Goal: Navigation & Orientation: Find specific page/section

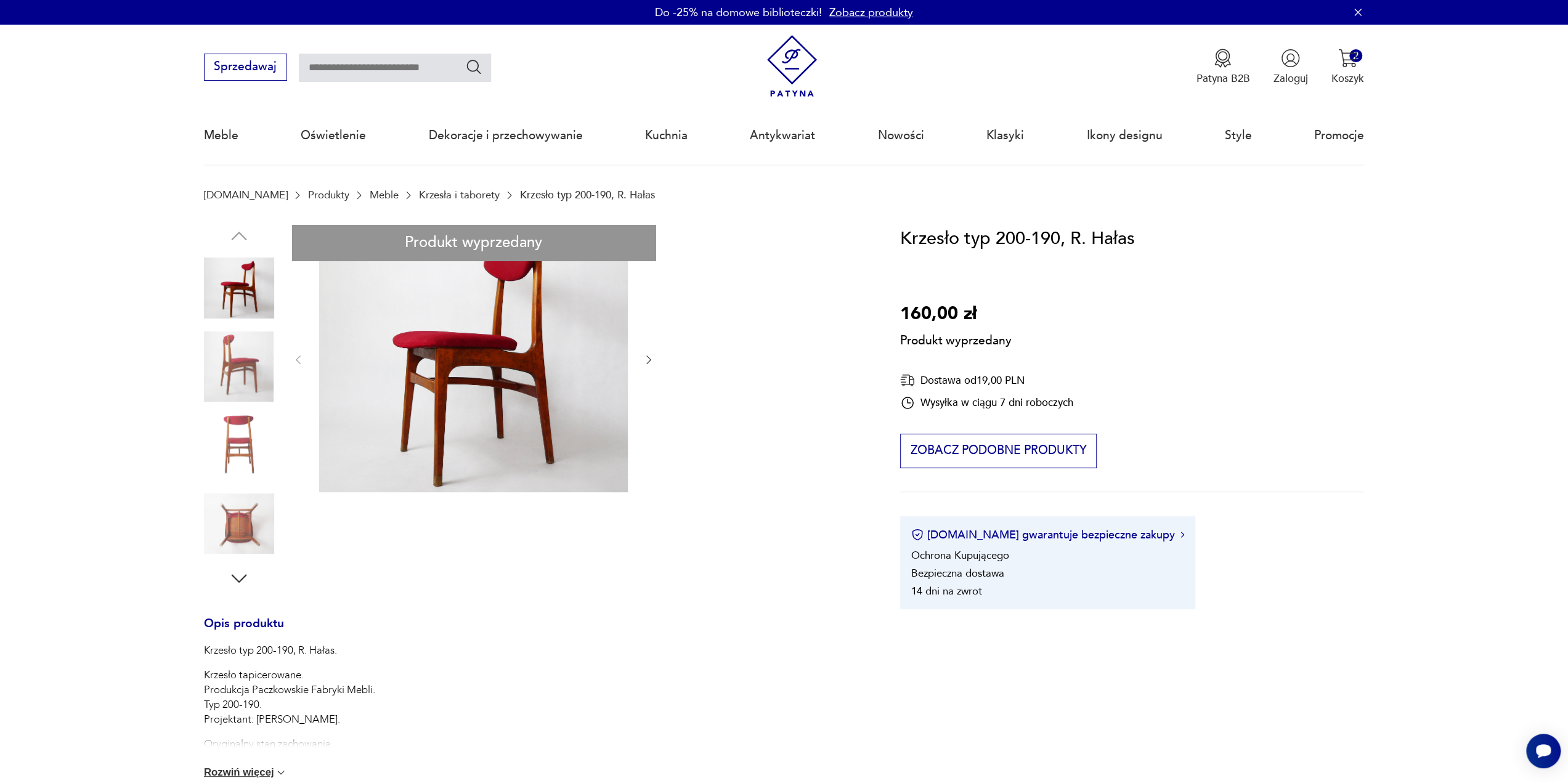
click at [453, 195] on link "Krzesła i taborety" at bounding box center [459, 195] width 81 height 12
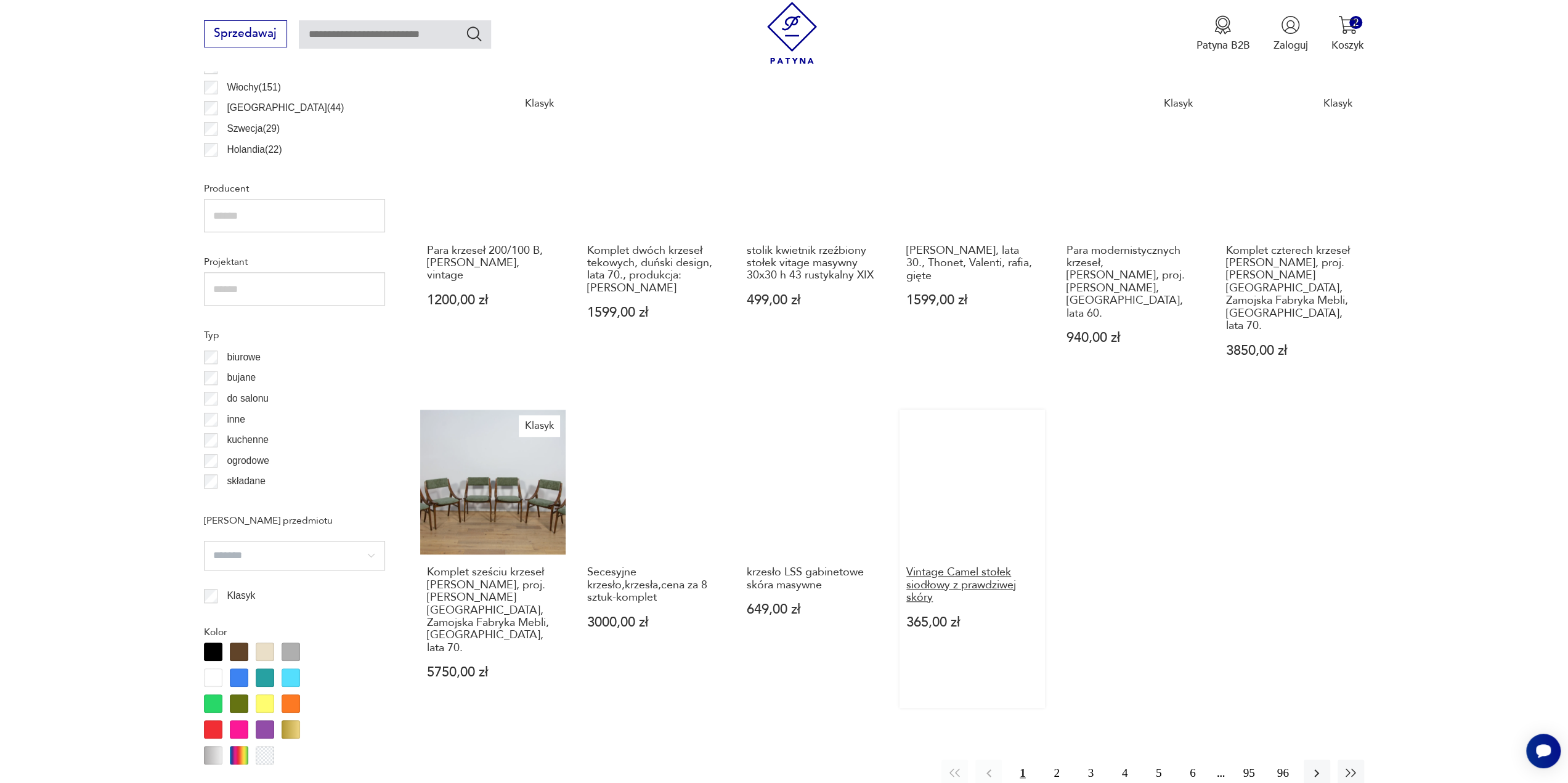
scroll to position [840, 0]
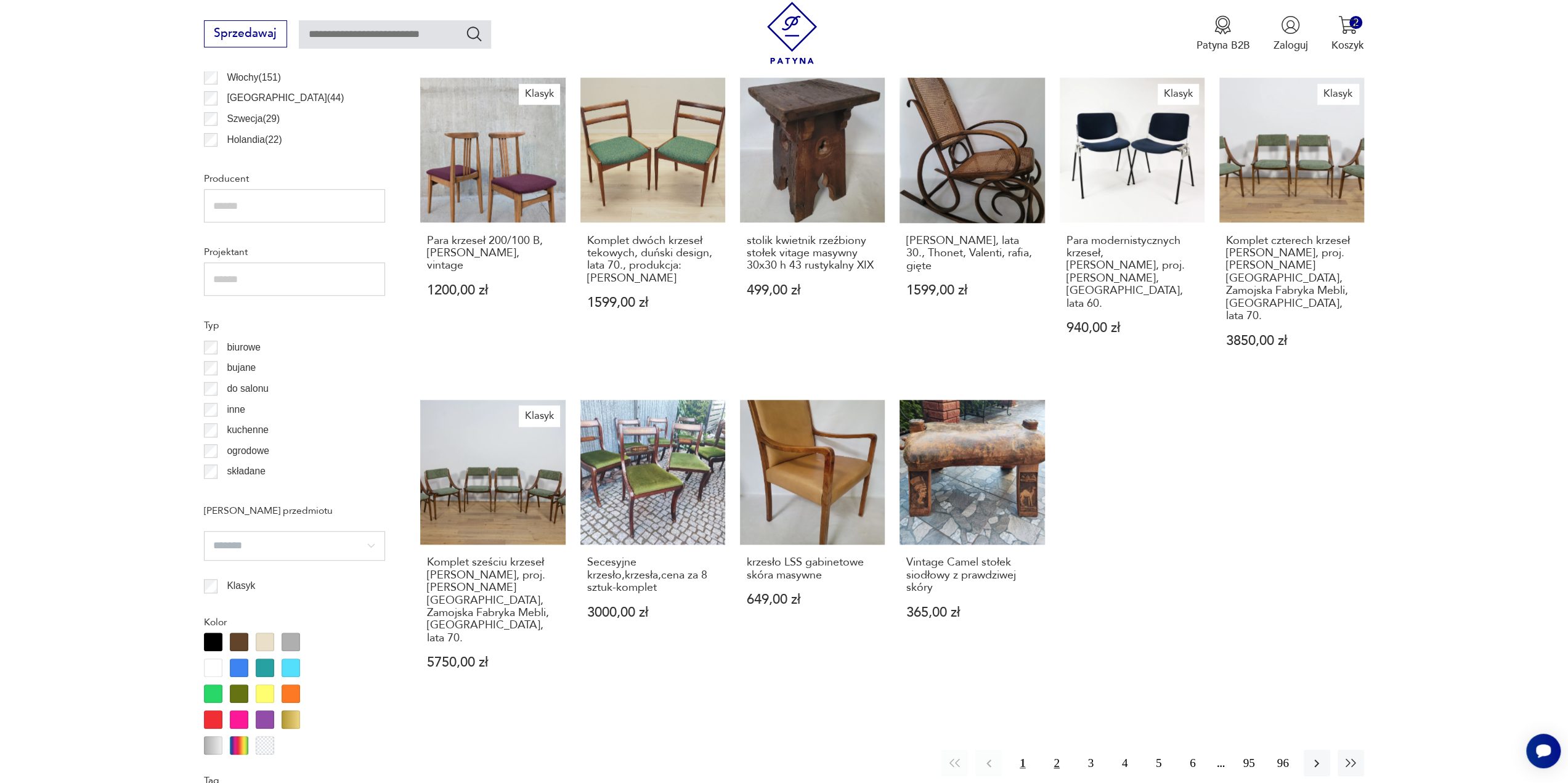
click at [1056, 749] on button "2" at bounding box center [1056, 762] width 26 height 26
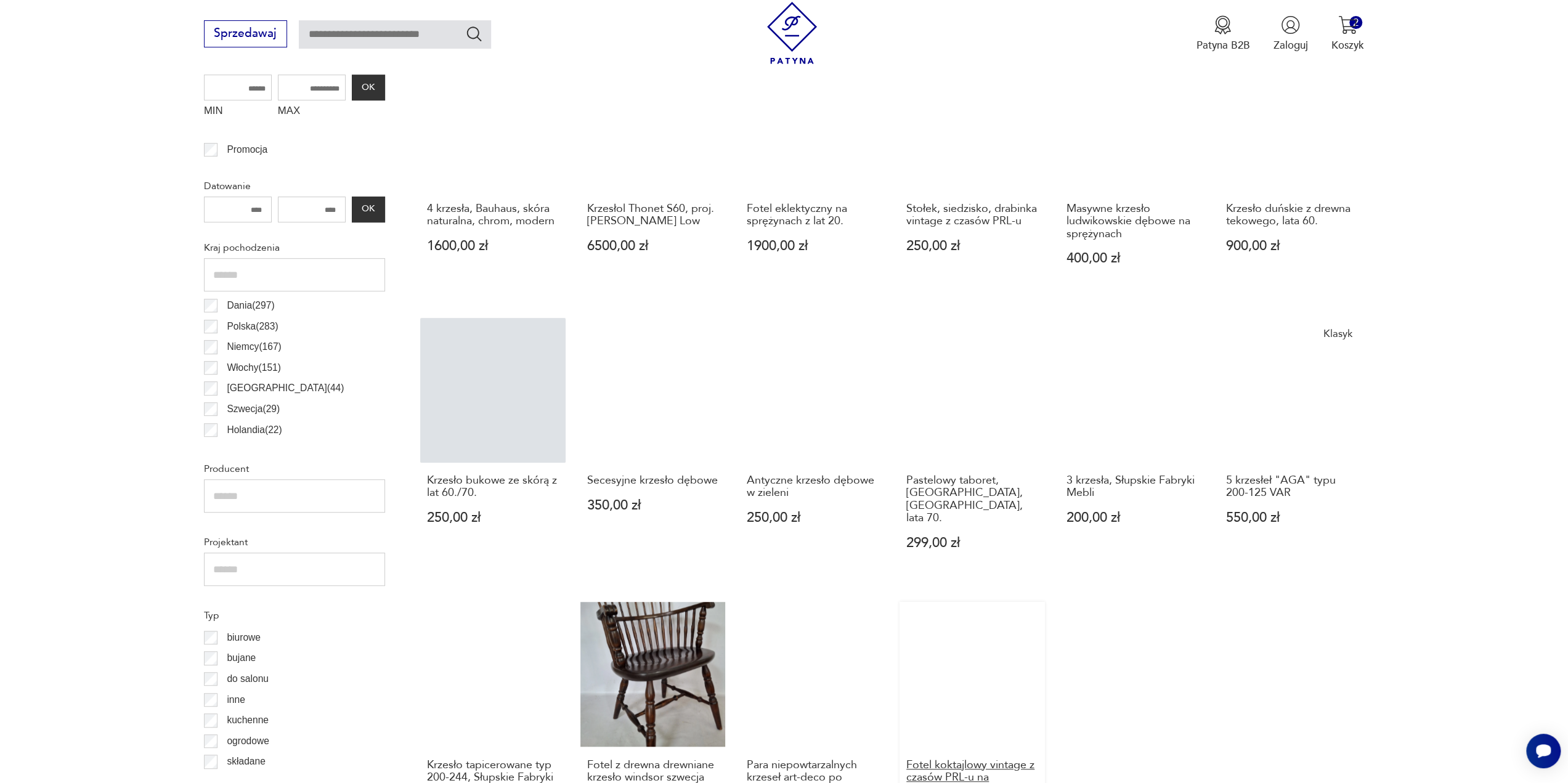
scroll to position [735, 0]
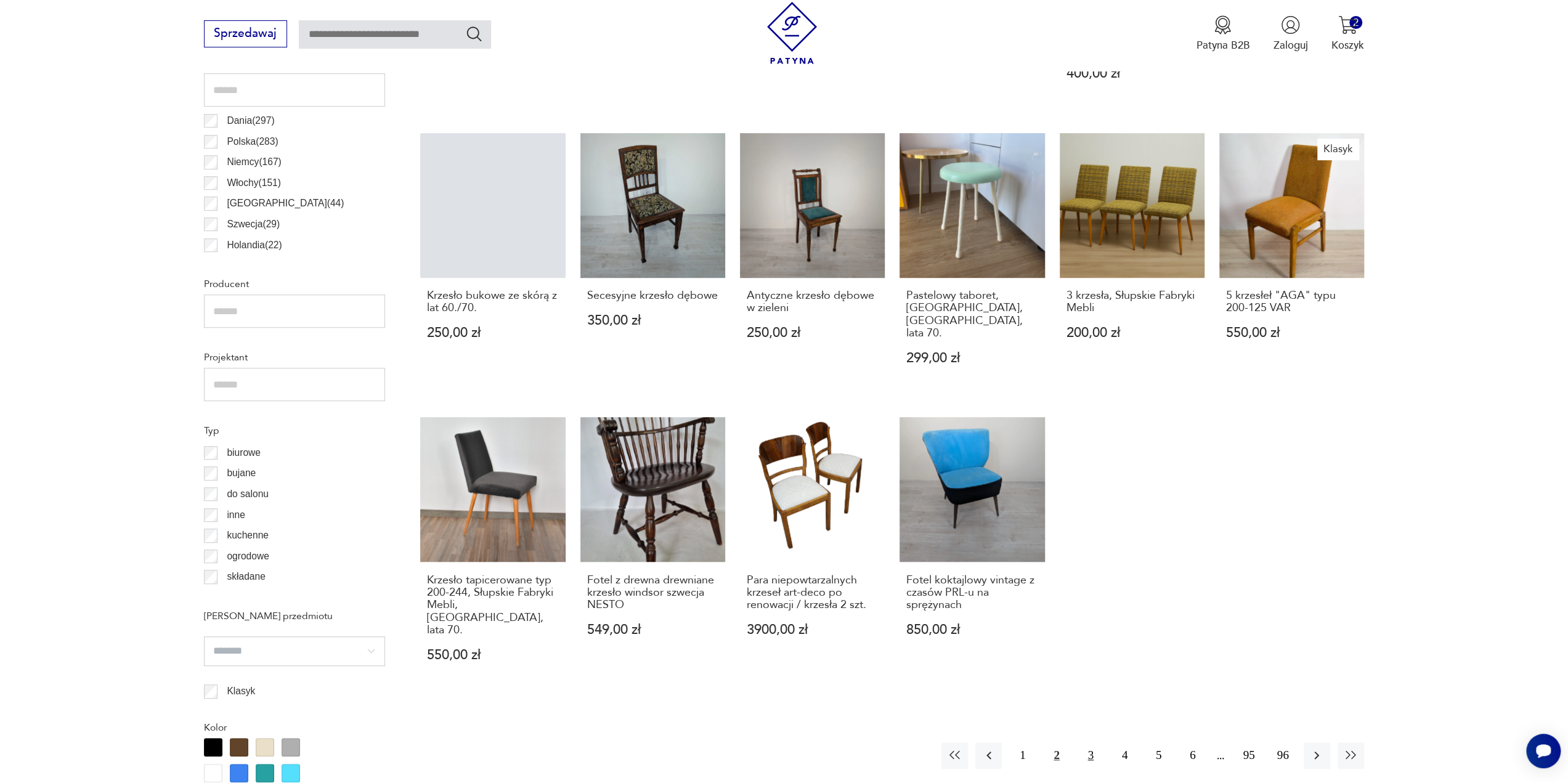
click at [1095, 742] on button "3" at bounding box center [1091, 755] width 26 height 26
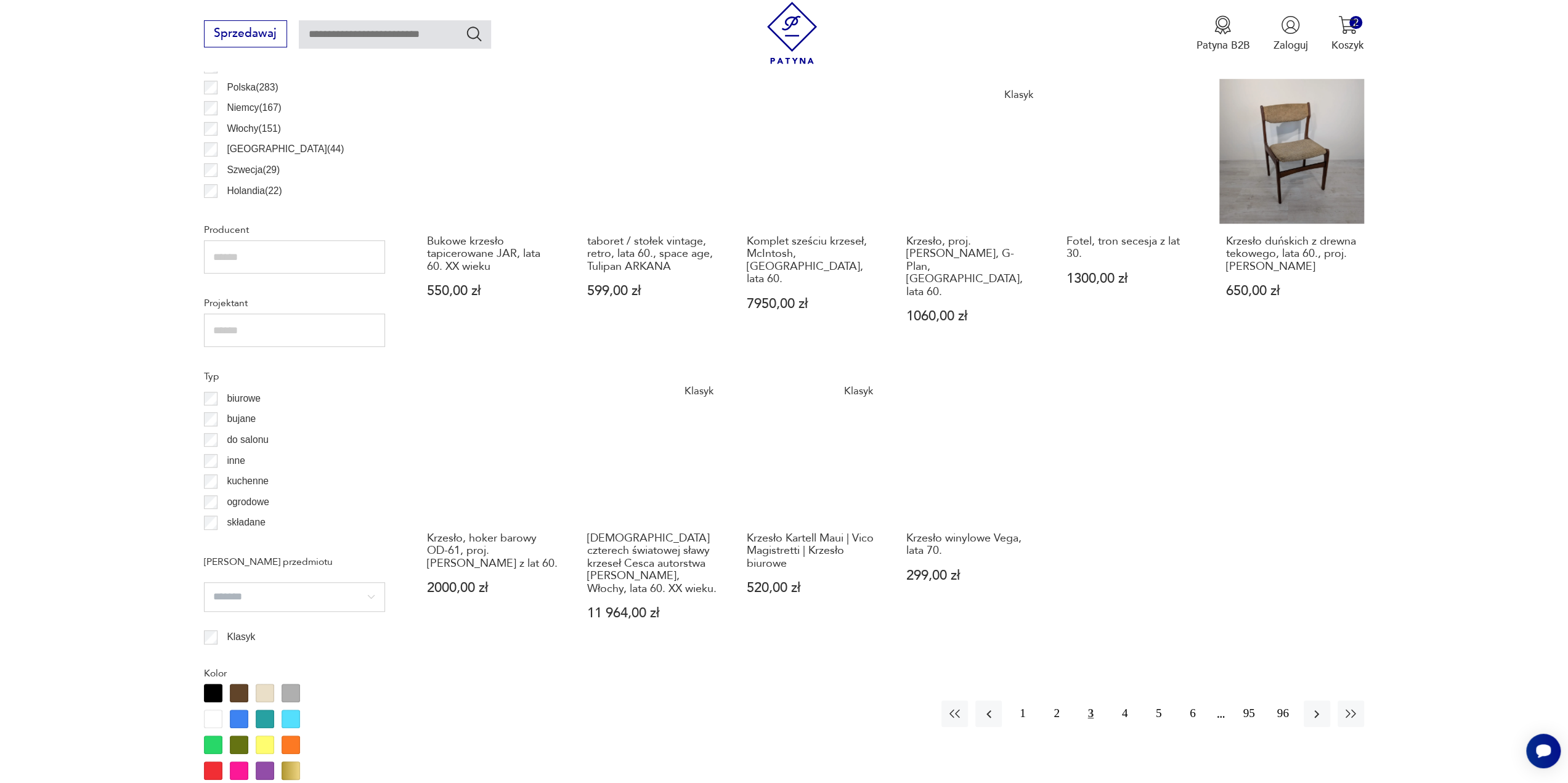
scroll to position [920, 0]
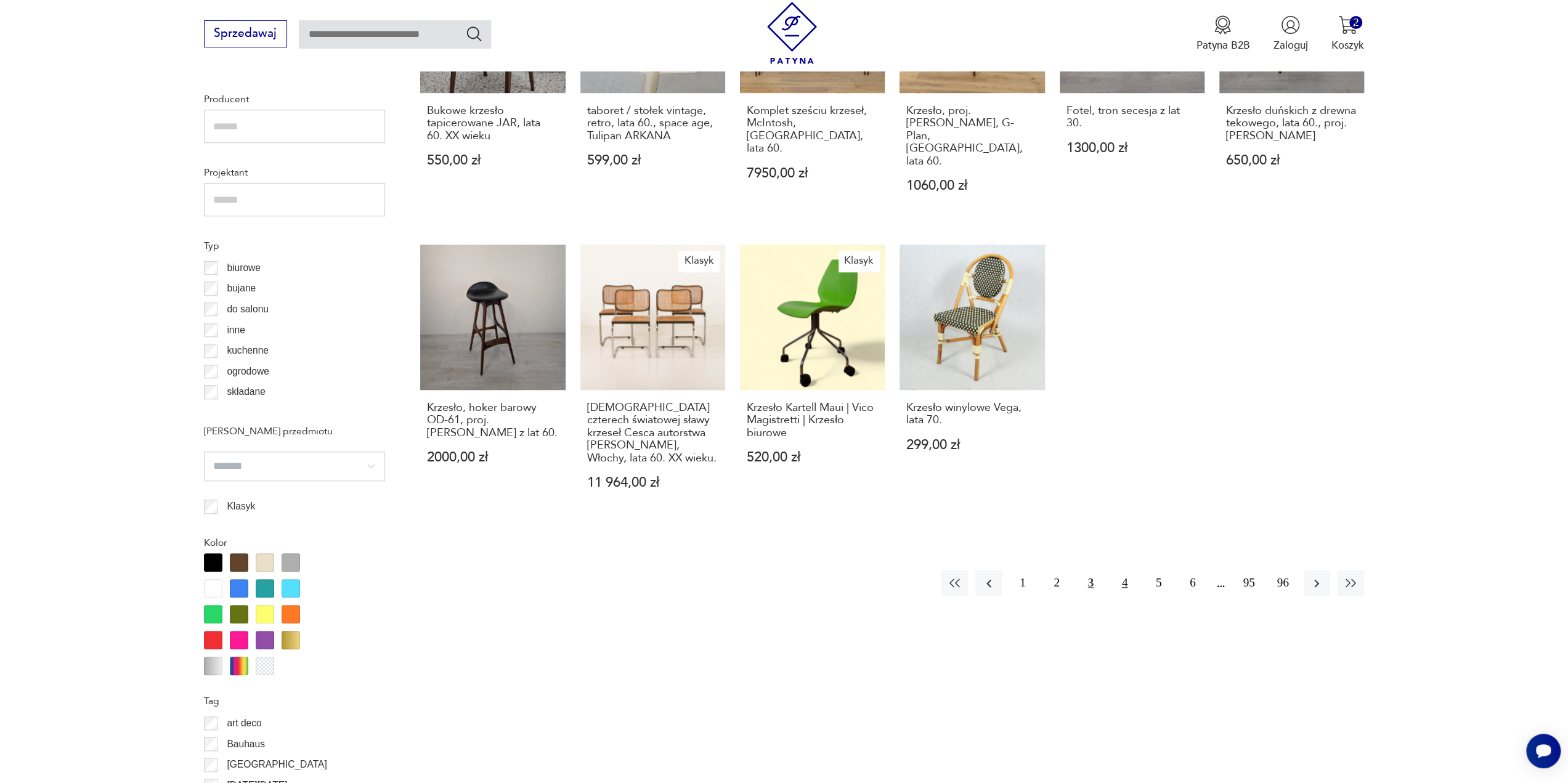
click at [1124, 570] on button "4" at bounding box center [1125, 583] width 26 height 26
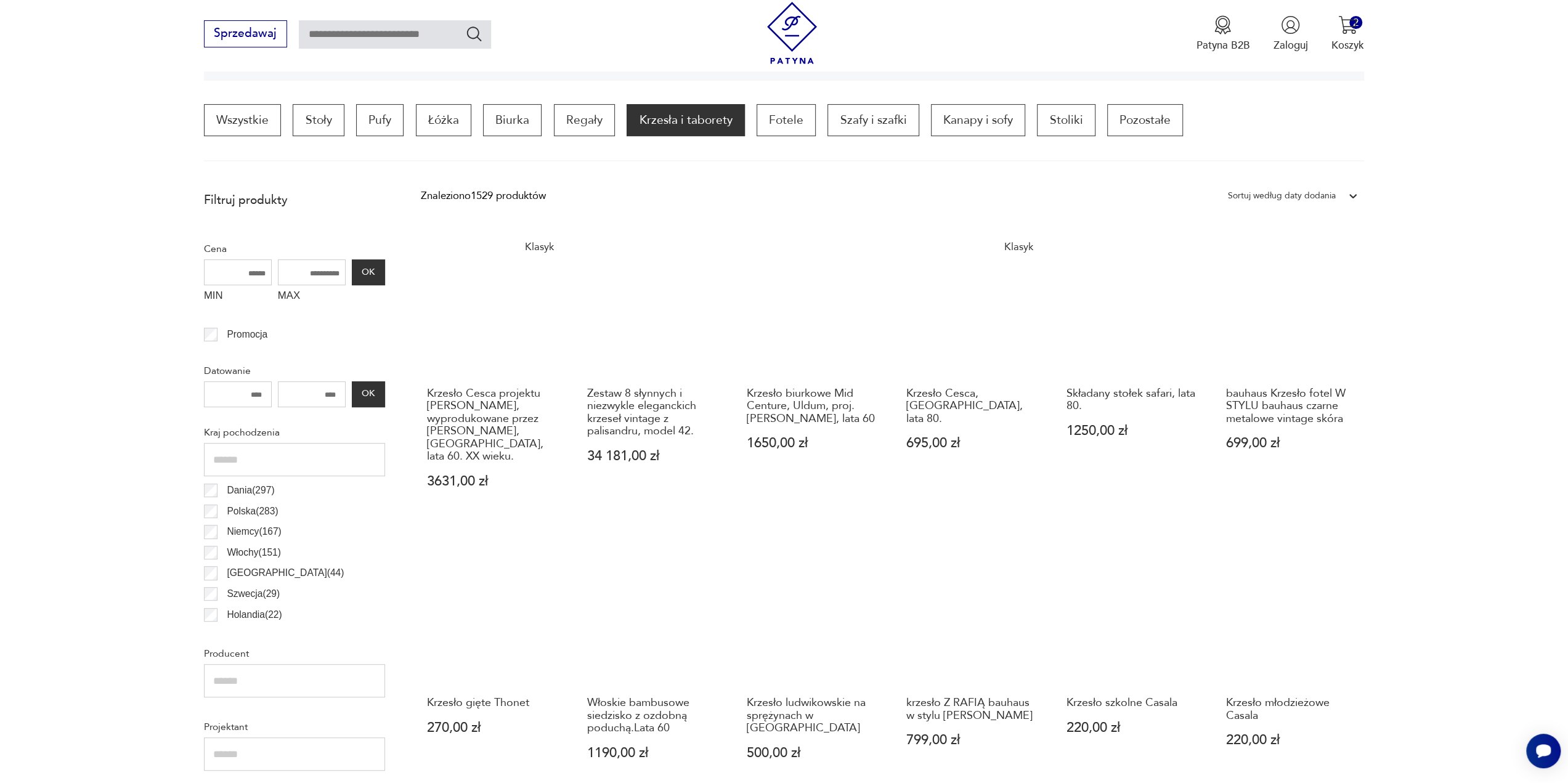
scroll to position [797, 0]
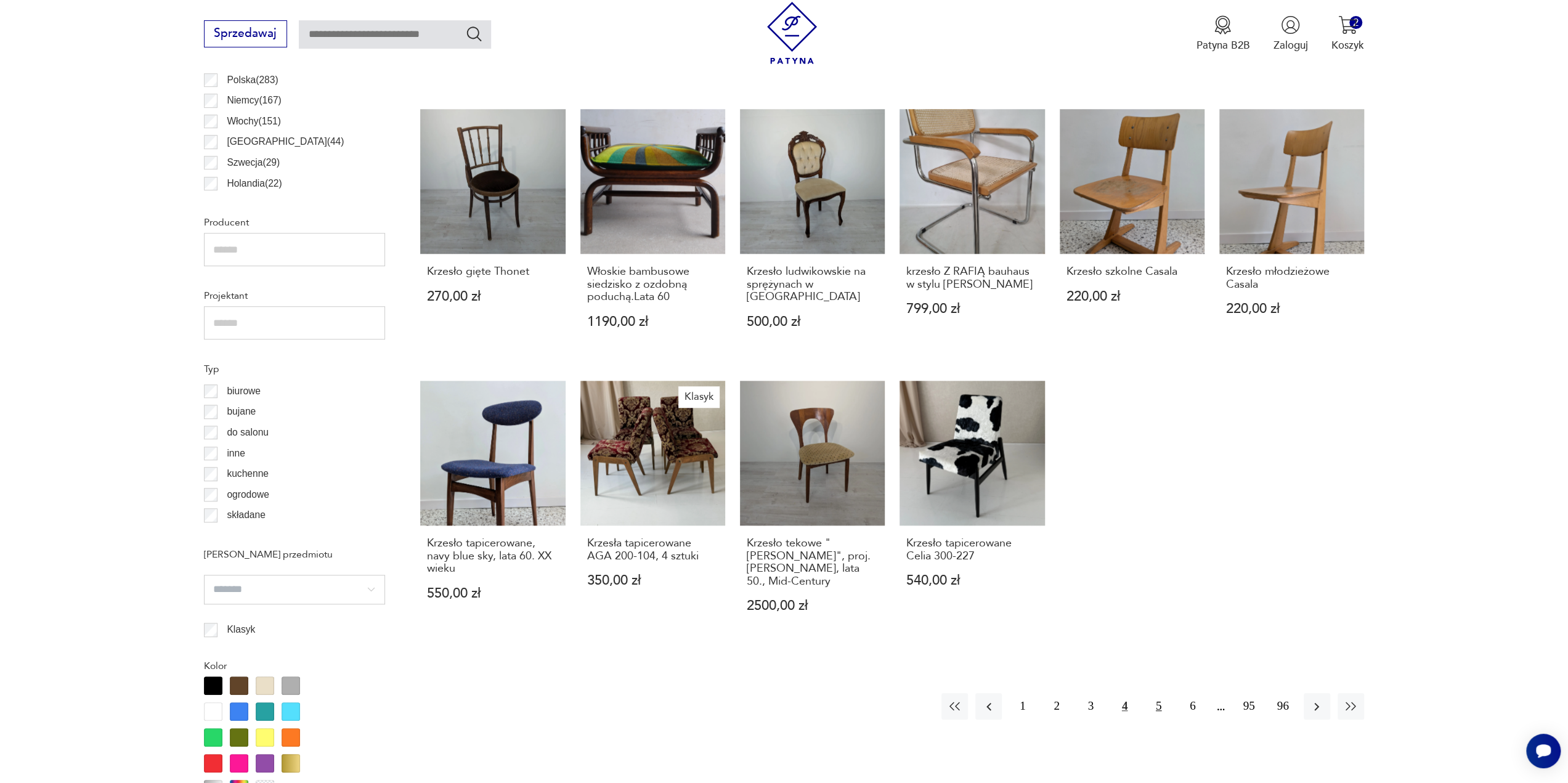
click at [1162, 693] on button "5" at bounding box center [1158, 706] width 26 height 26
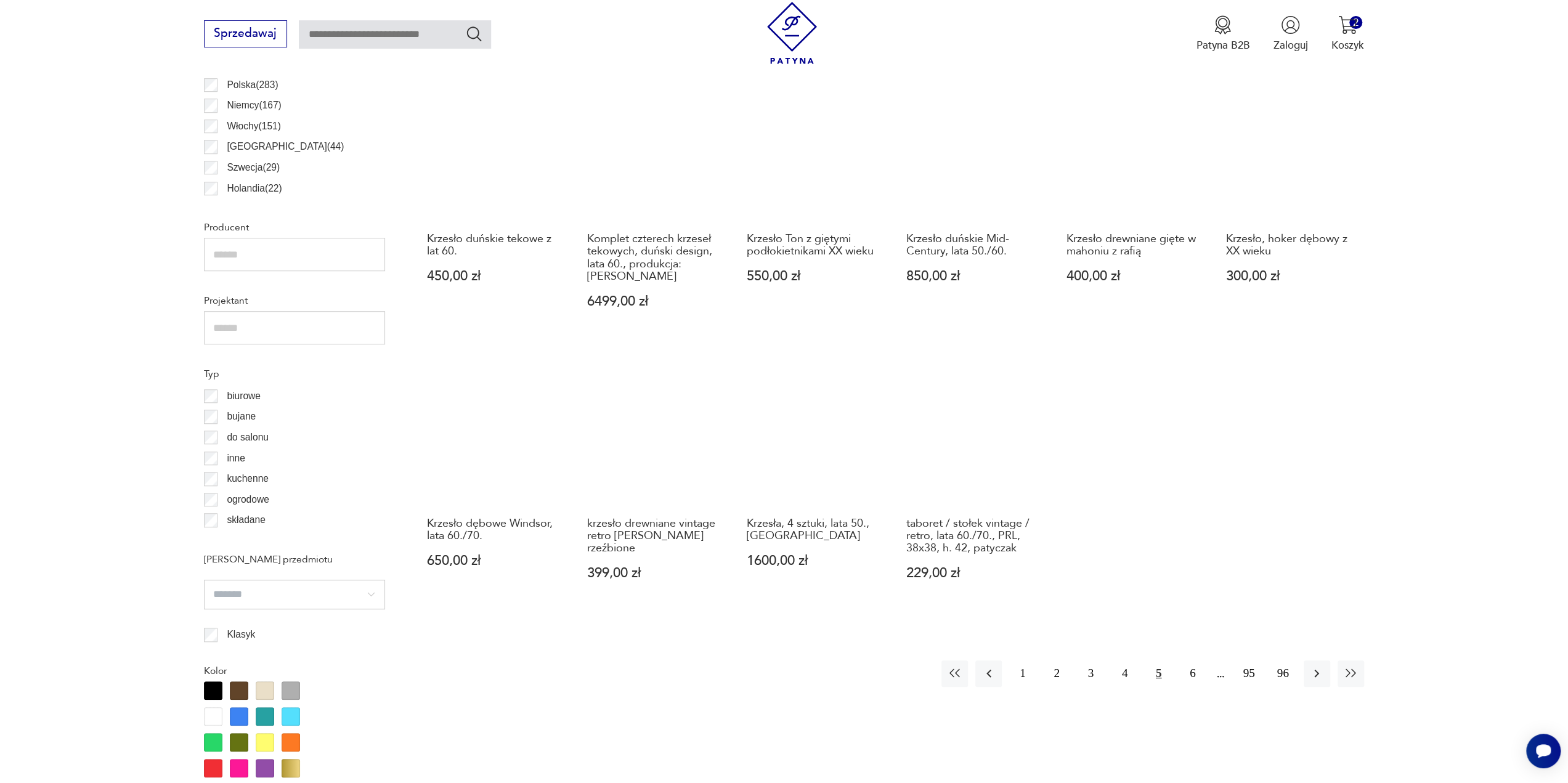
scroll to position [797, 0]
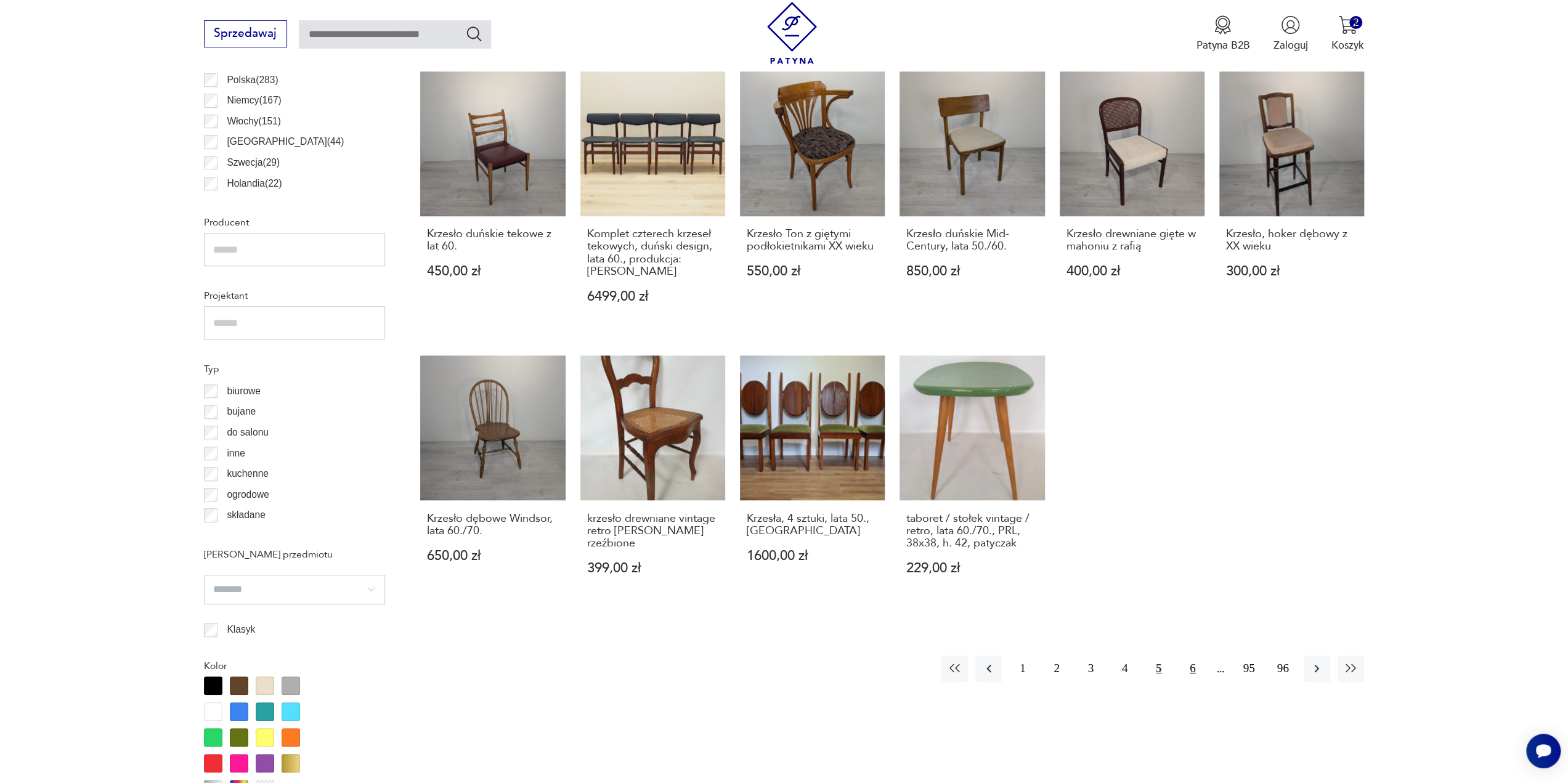
click at [1189, 655] on button "6" at bounding box center [1192, 668] width 26 height 26
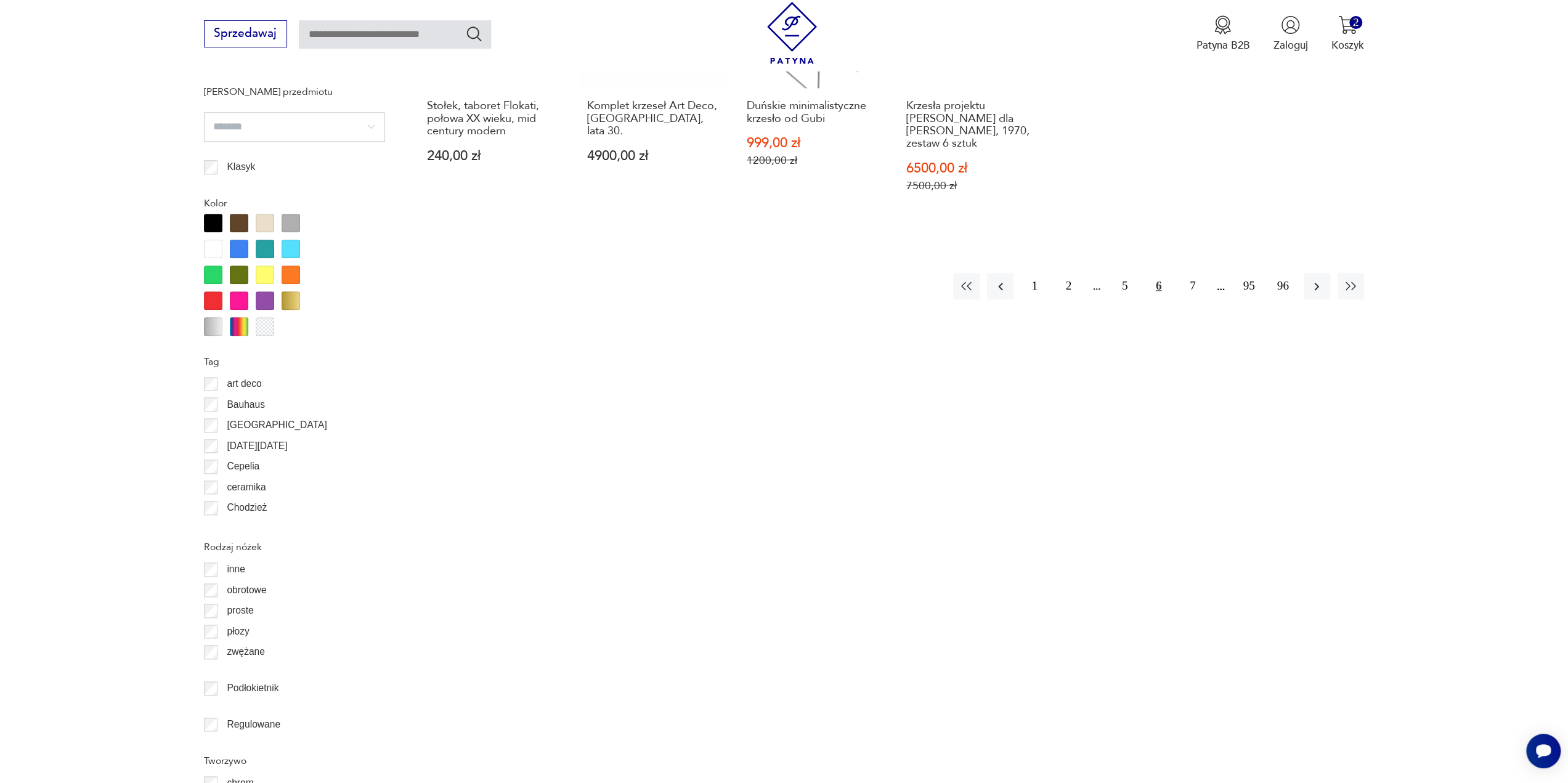
scroll to position [1166, 0]
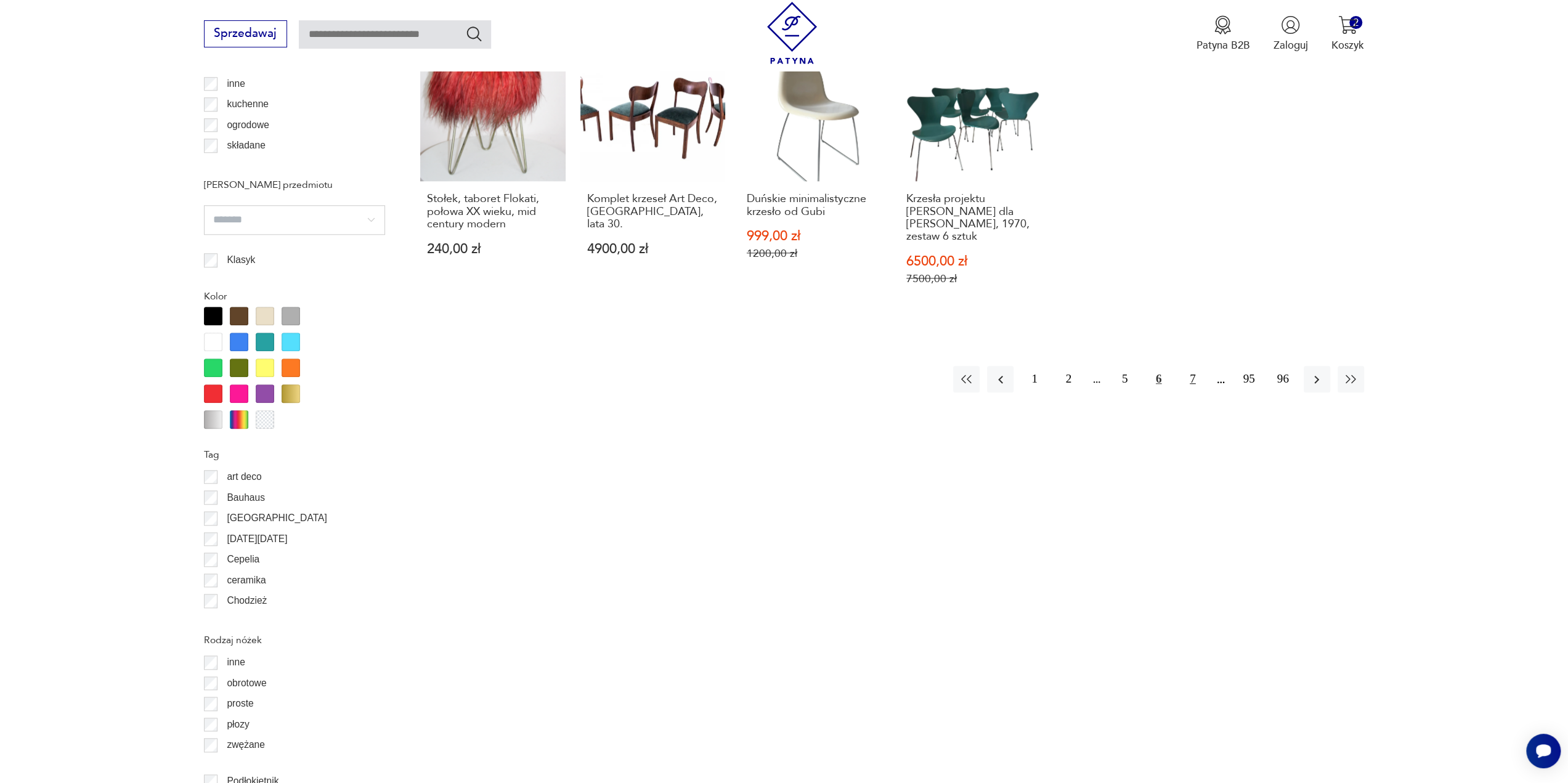
click at [1189, 369] on button "7" at bounding box center [1192, 379] width 26 height 26
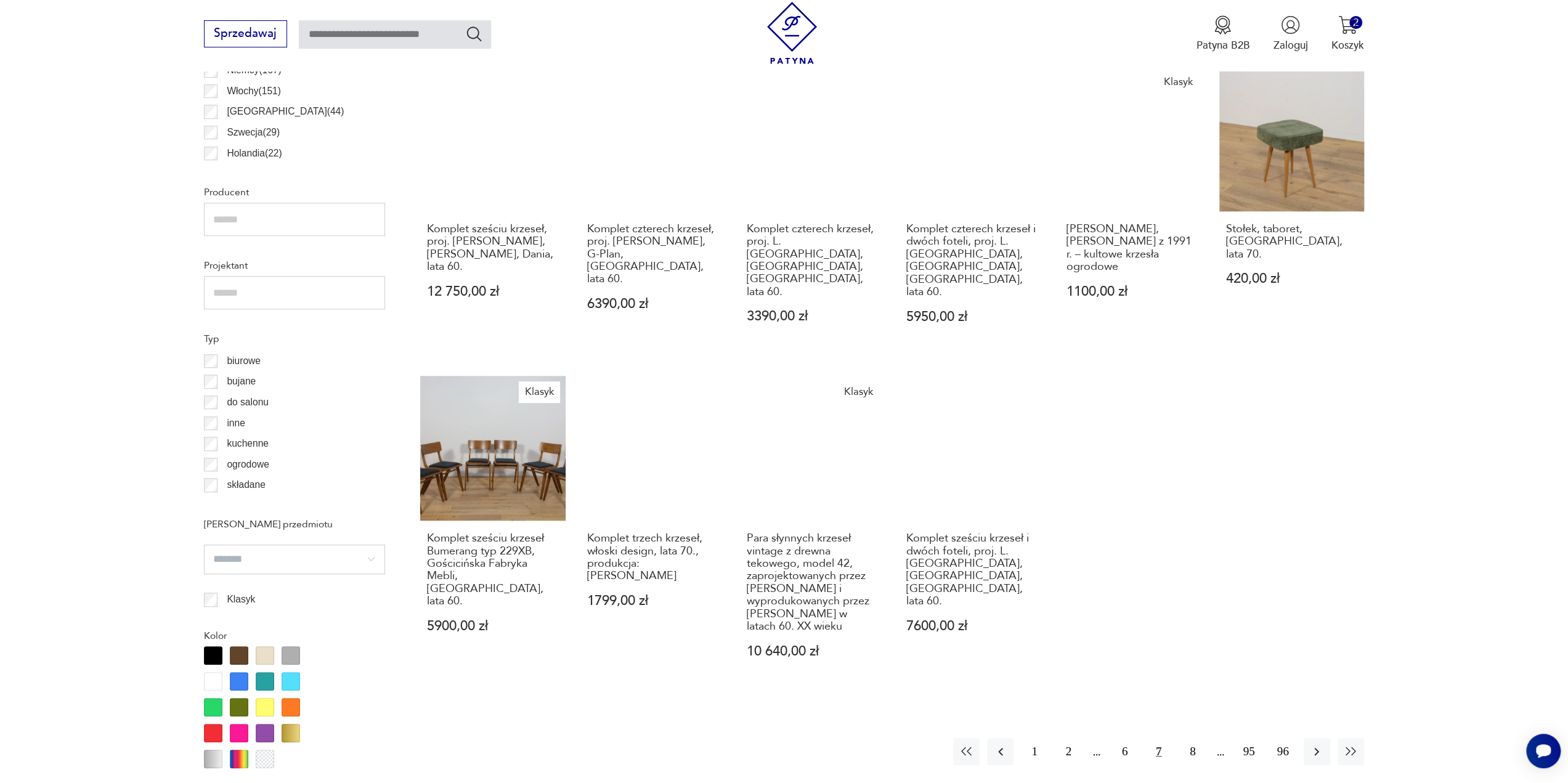
scroll to position [920, 0]
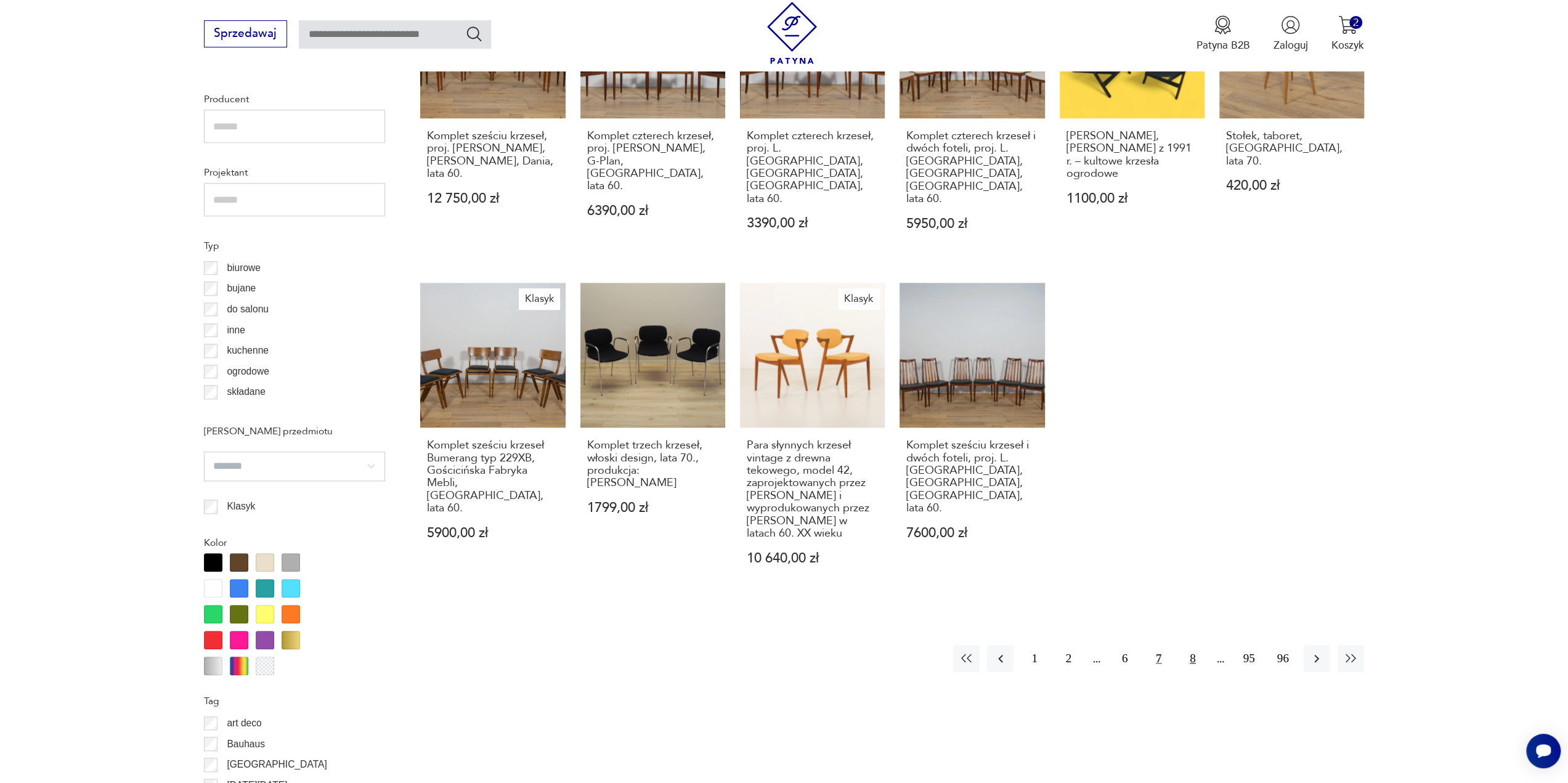
click at [1198, 645] on button "8" at bounding box center [1192, 658] width 26 height 26
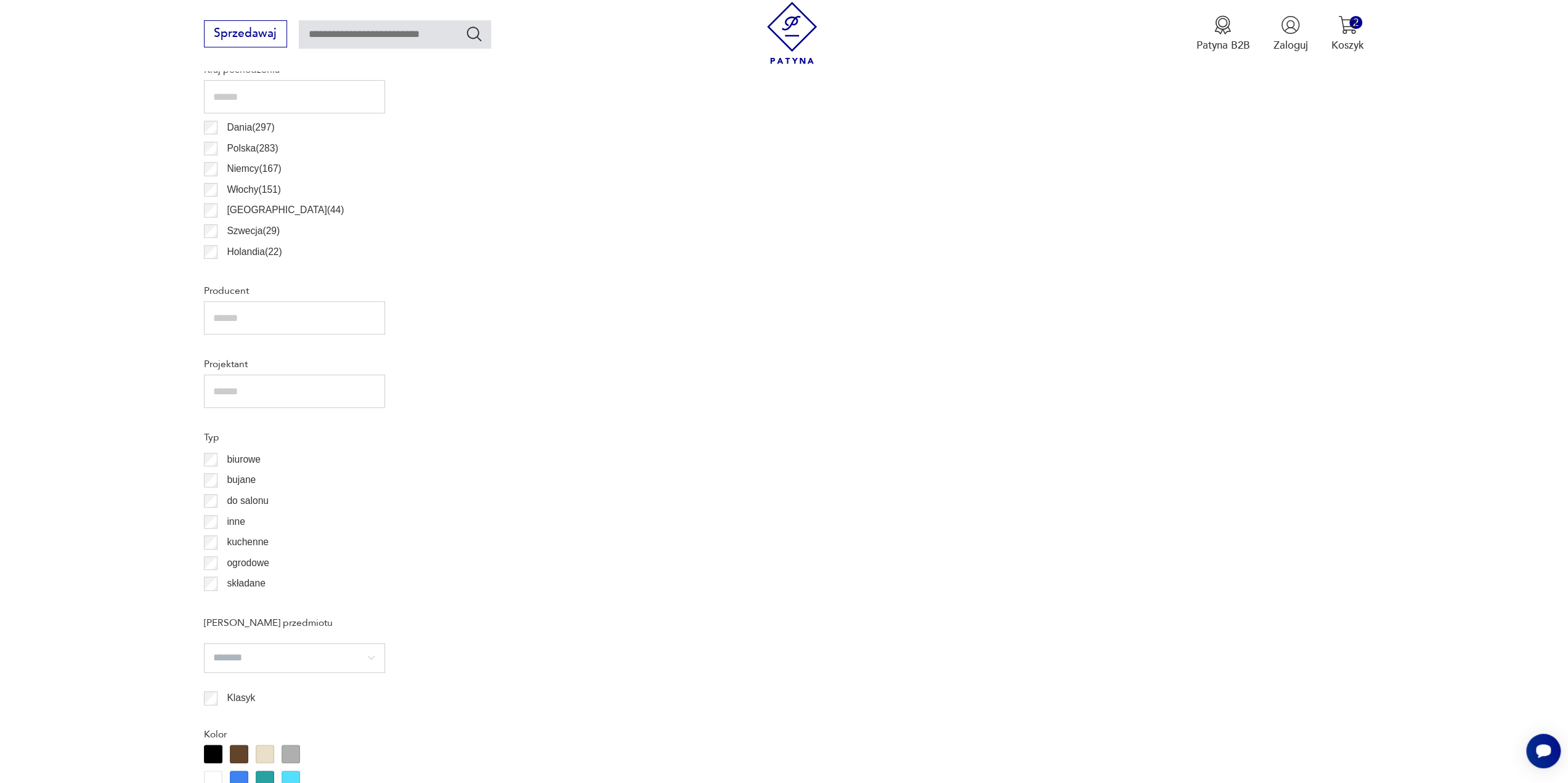
scroll to position [366, 0]
